Goal: Task Accomplishment & Management: Manage account settings

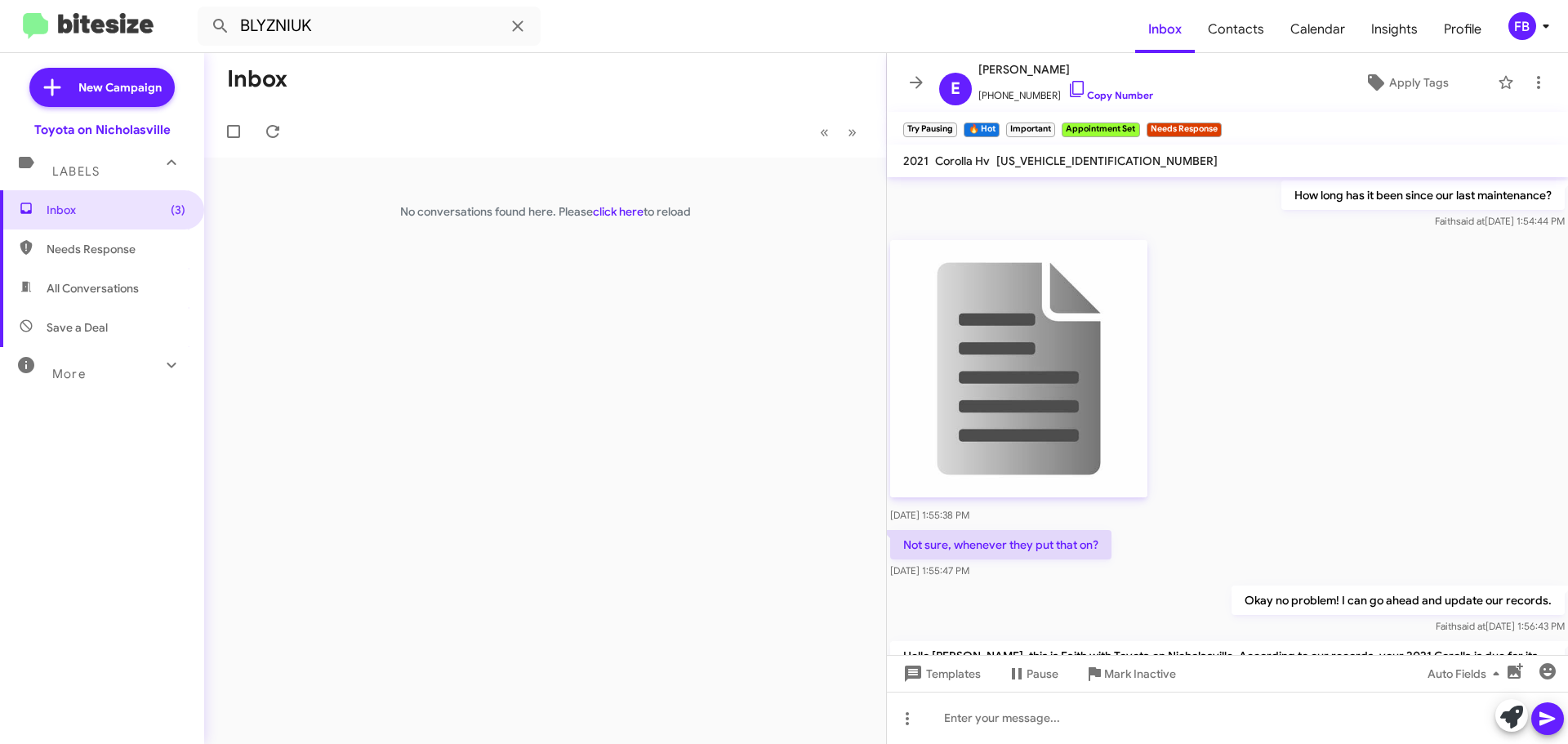
scroll to position [1182, 0]
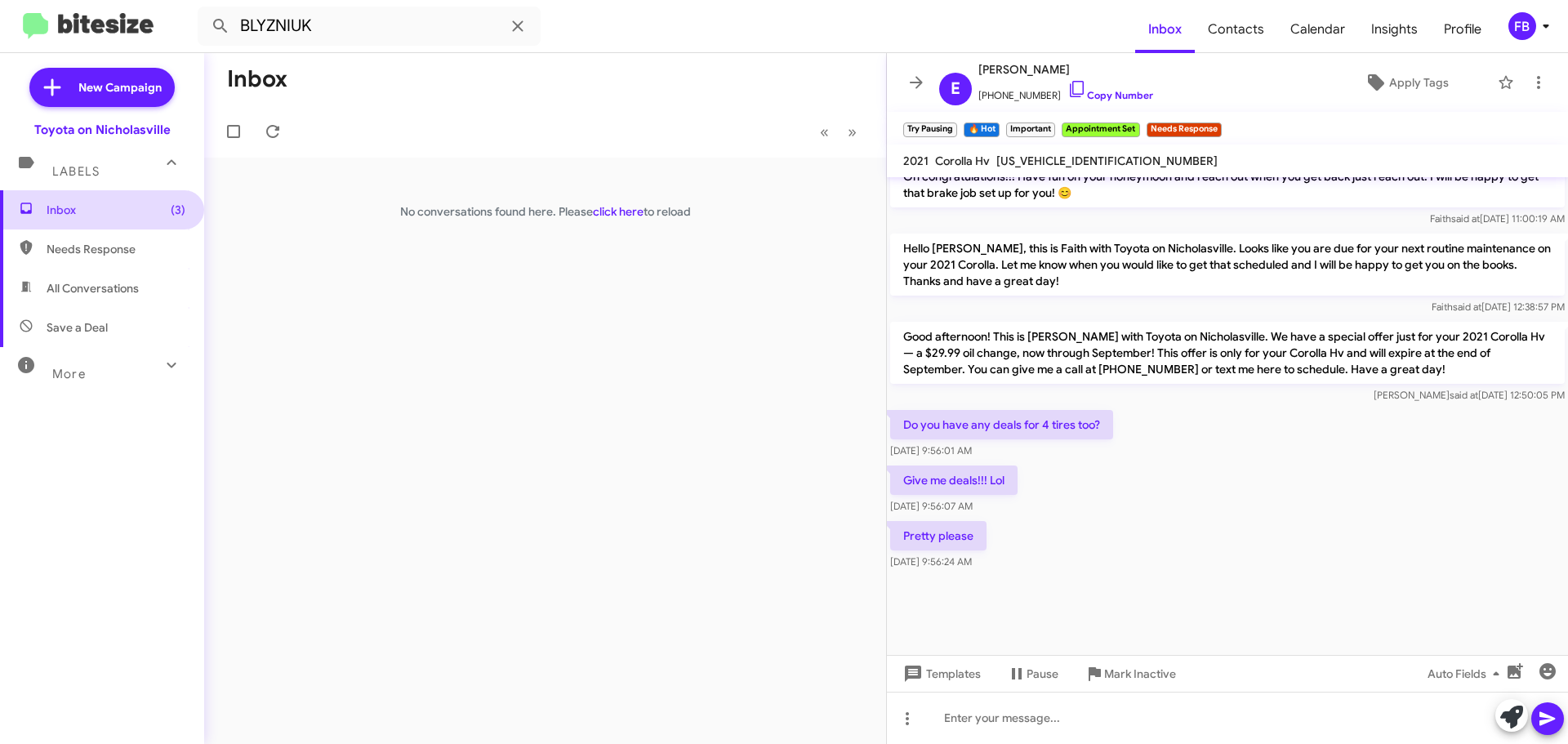
click at [87, 215] on span "Inbox (3)" at bounding box center [116, 210] width 138 height 17
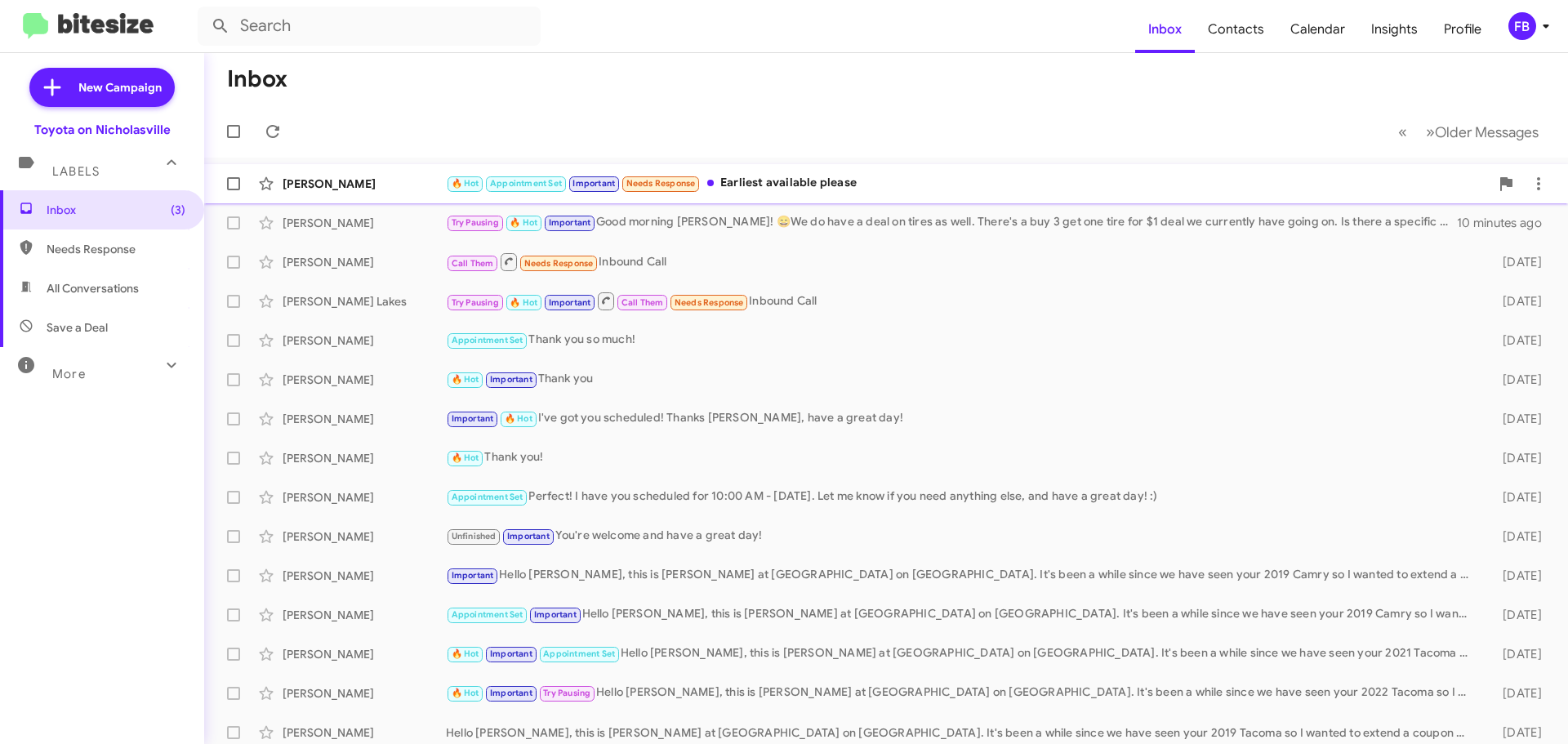
click at [828, 185] on div "🔥 Hot Appointment Set Important Needs Response Earliest available please" at bounding box center [968, 183] width 1044 height 19
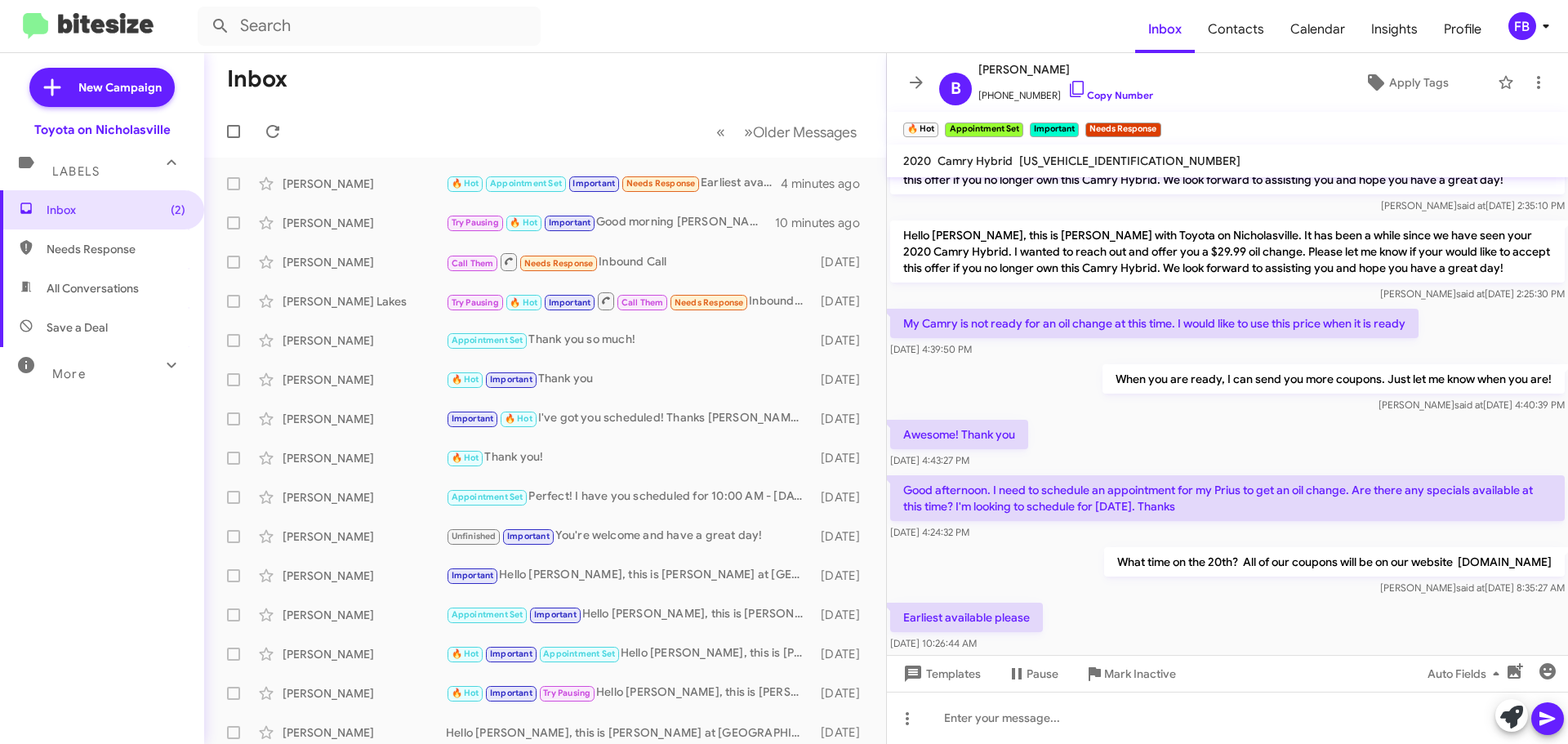
scroll to position [2104, 0]
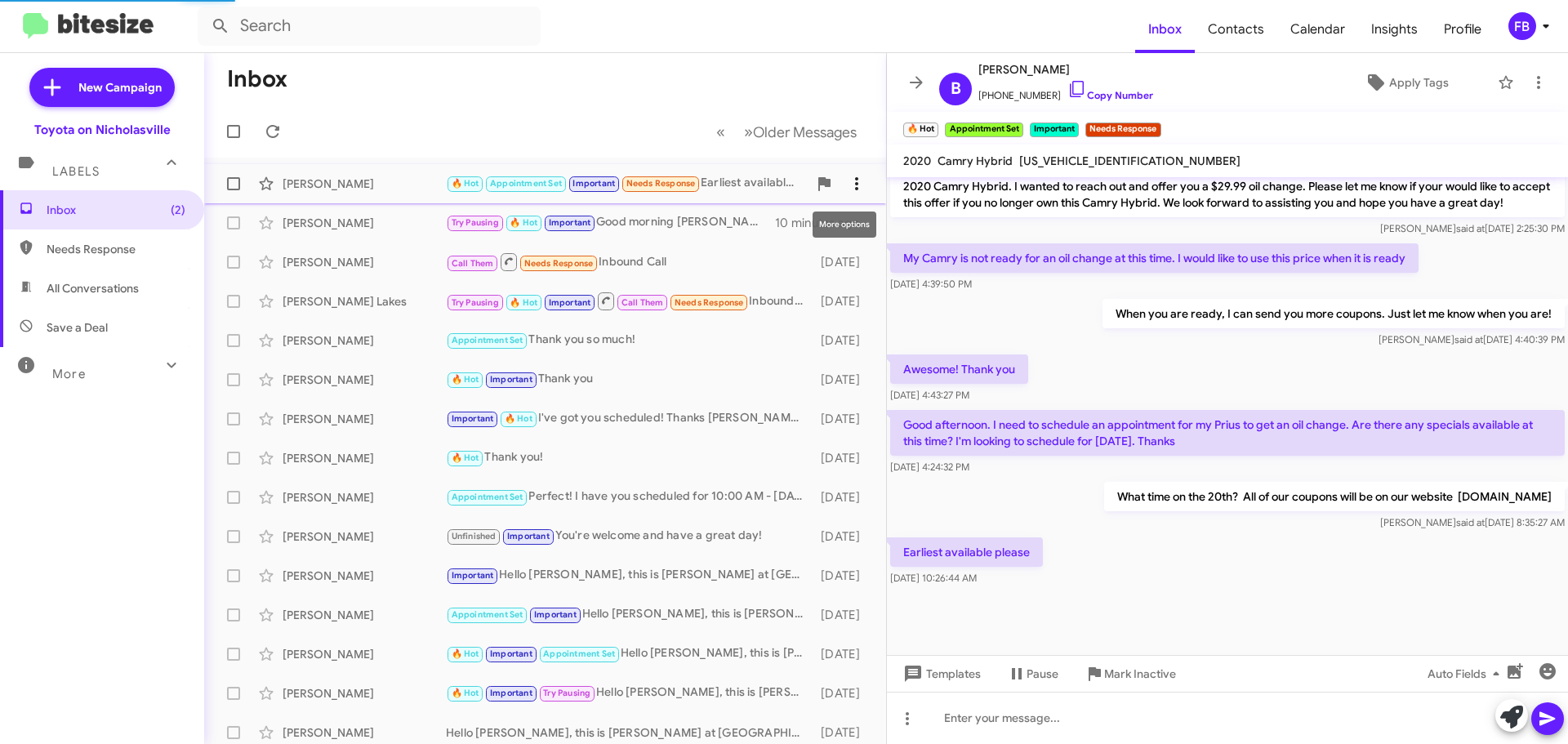
click at [856, 177] on icon at bounding box center [857, 183] width 3 height 13
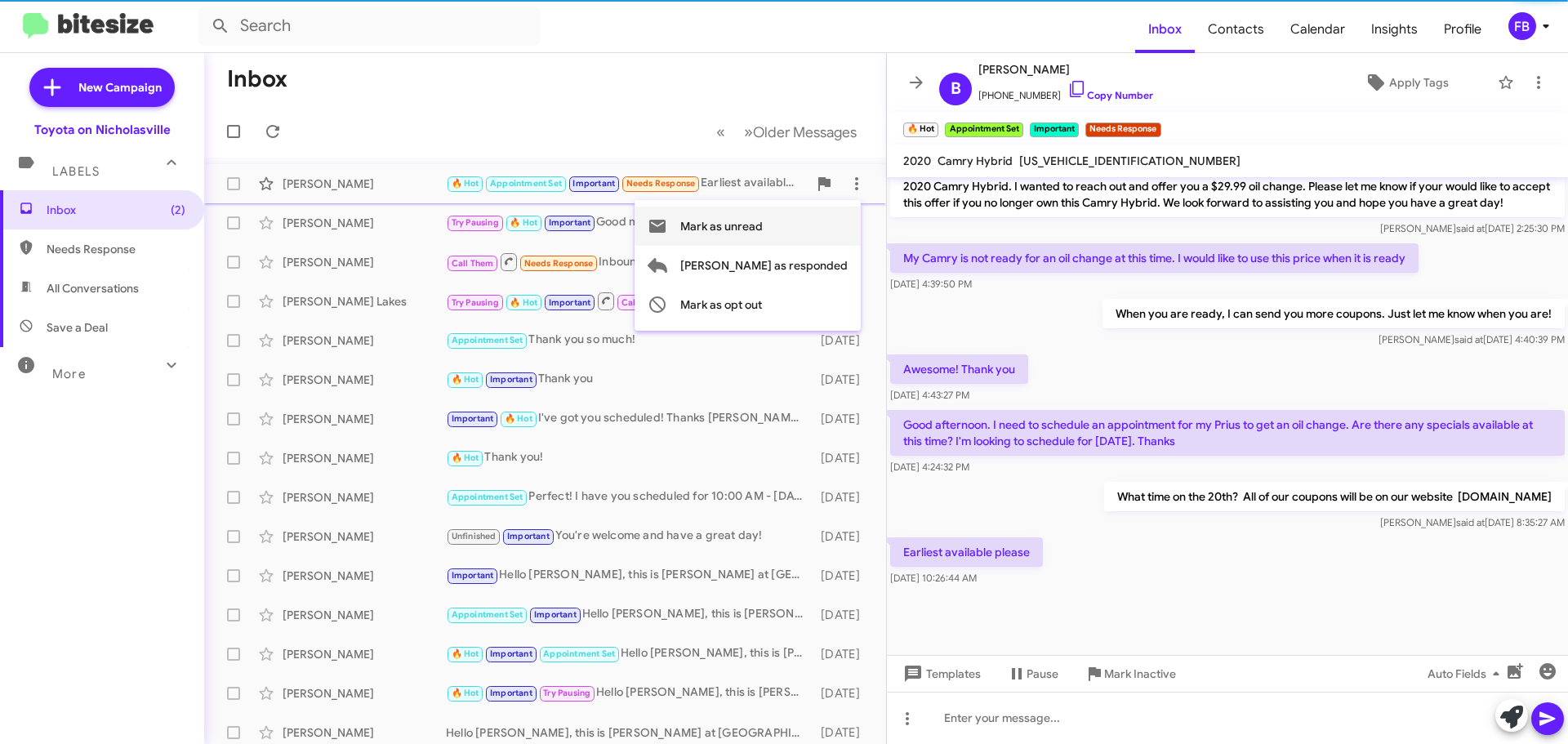
click at [763, 228] on span "Mark as unread" at bounding box center [721, 227] width 82 height 40
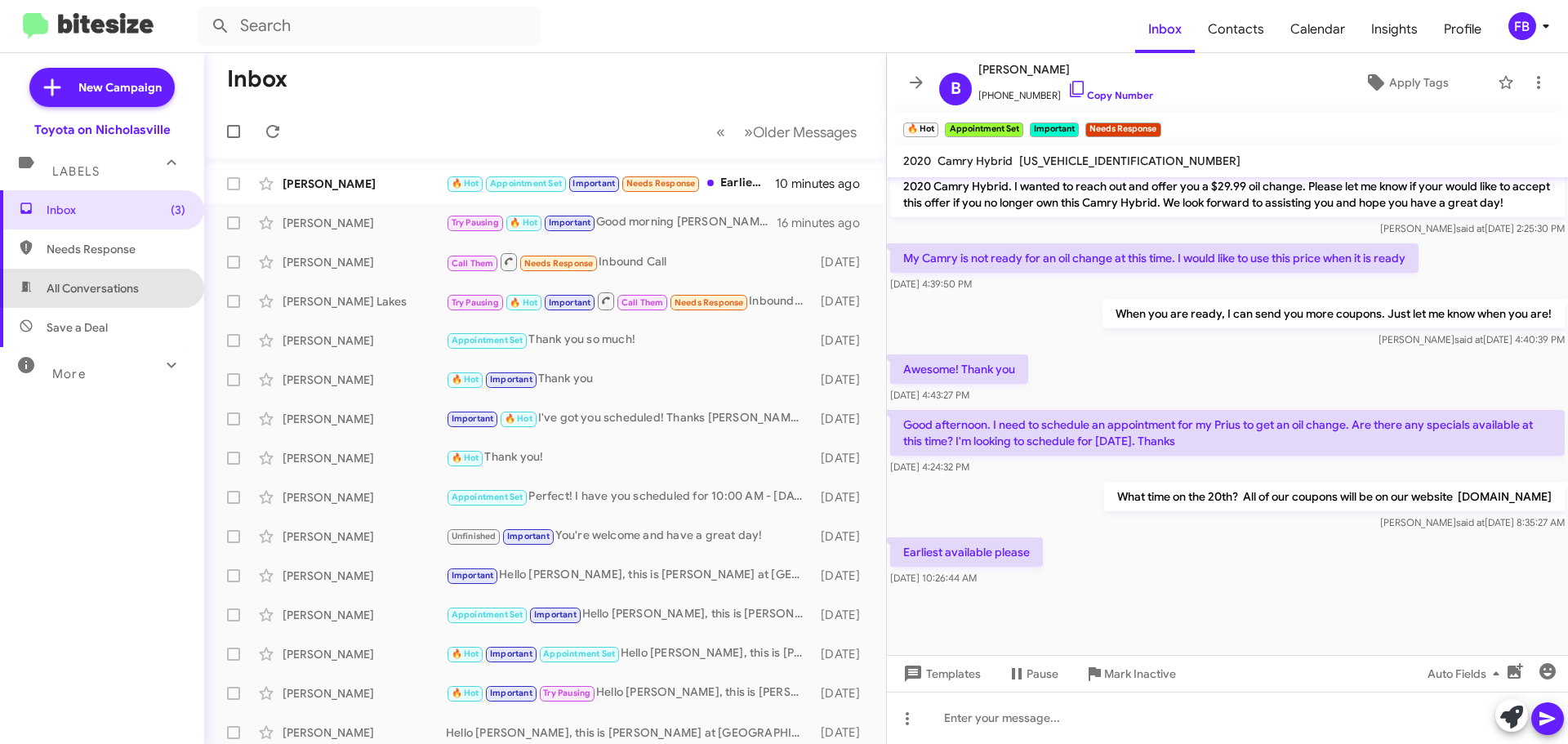
click at [139, 284] on span "All Conversations" at bounding box center [102, 289] width 204 height 40
type input "in:all-conversations"
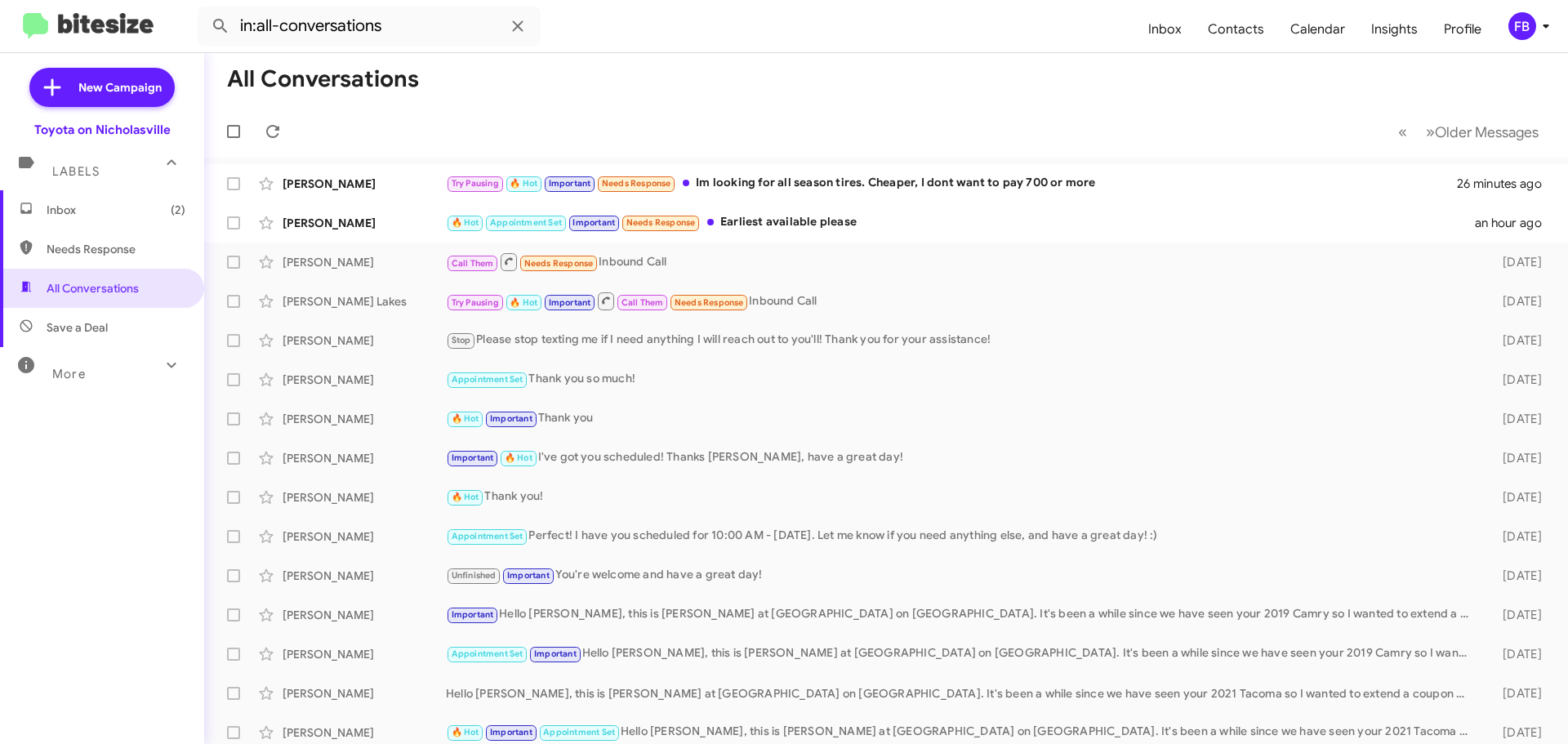
drag, startPoint x: 47, startPoint y: 206, endPoint x: 57, endPoint y: 200, distance: 11.7
click at [47, 206] on span "Inbox (2)" at bounding box center [116, 210] width 138 height 17
